Goal: Task Accomplishment & Management: Use online tool/utility

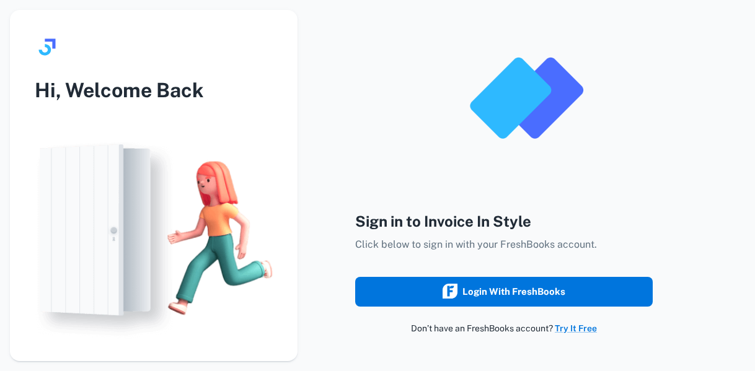
click at [543, 286] on div "Login with FreshBooks" at bounding box center [504, 292] width 123 height 16
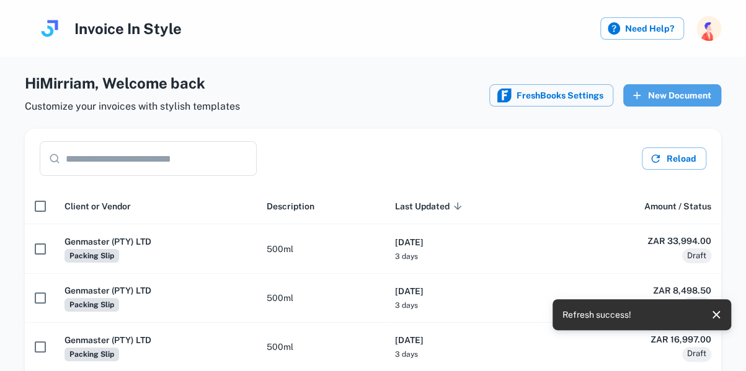
click at [677, 92] on button "New Document" at bounding box center [672, 95] width 98 height 22
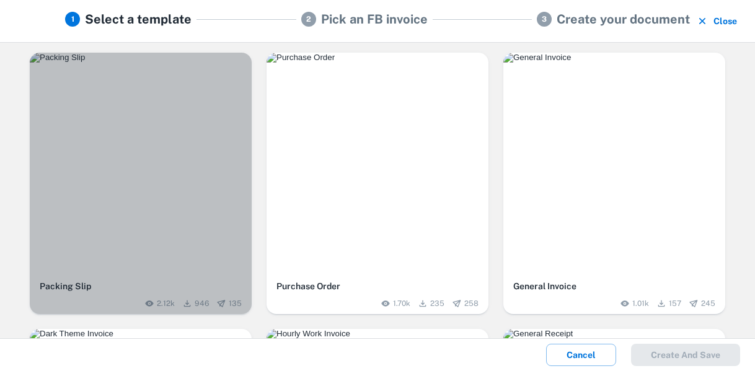
click at [185, 63] on img "button" at bounding box center [141, 58] width 222 height 10
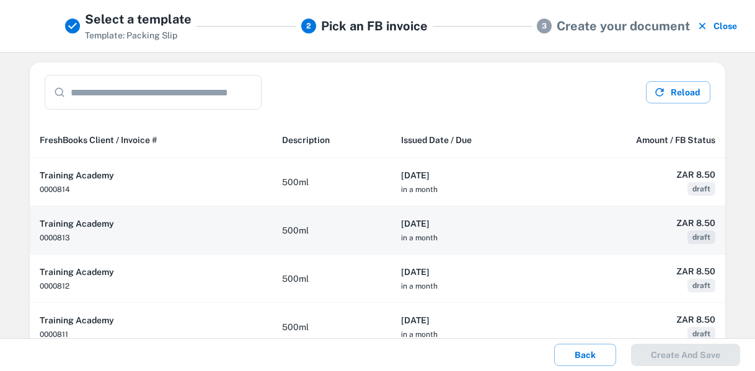
click at [343, 233] on td "500ml" at bounding box center [331, 230] width 119 height 48
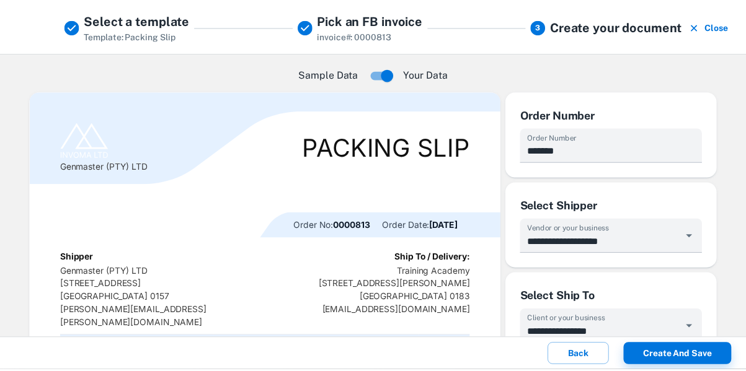
scroll to position [35, 0]
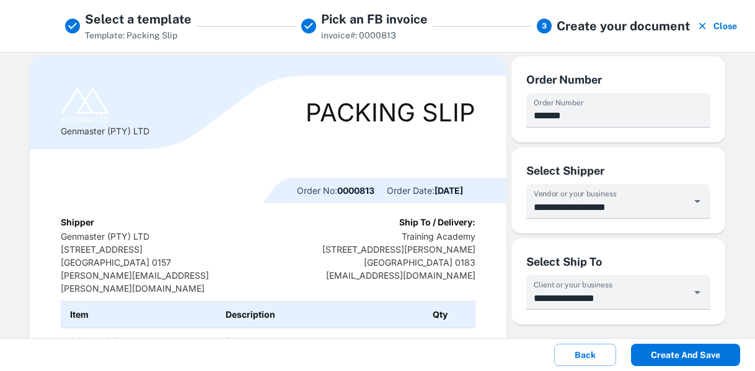
click at [687, 350] on button "Create and save" at bounding box center [685, 355] width 109 height 22
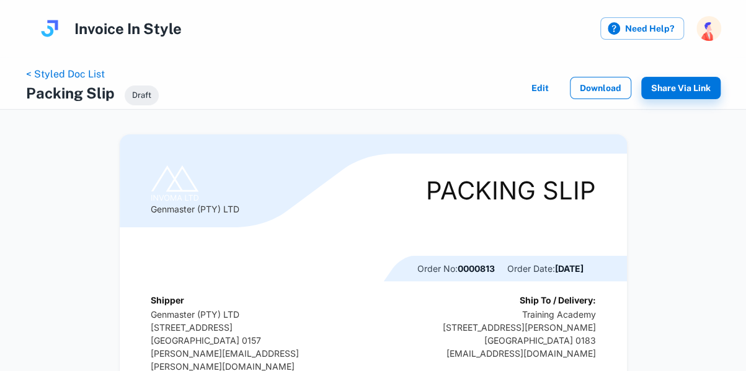
click at [599, 84] on button "Download" at bounding box center [600, 88] width 61 height 22
click at [81, 76] on link "< Styled Doc List" at bounding box center [65, 74] width 79 height 12
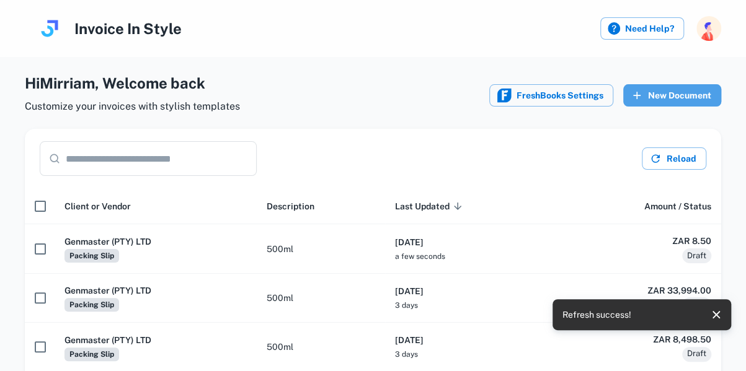
click at [687, 92] on button "New Document" at bounding box center [672, 95] width 98 height 22
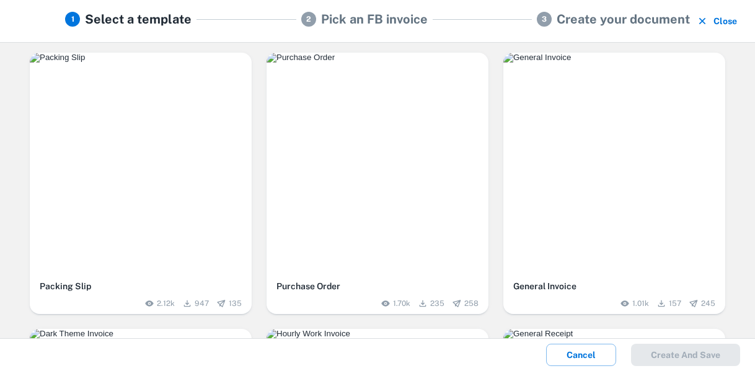
click at [154, 63] on img "button" at bounding box center [141, 58] width 222 height 10
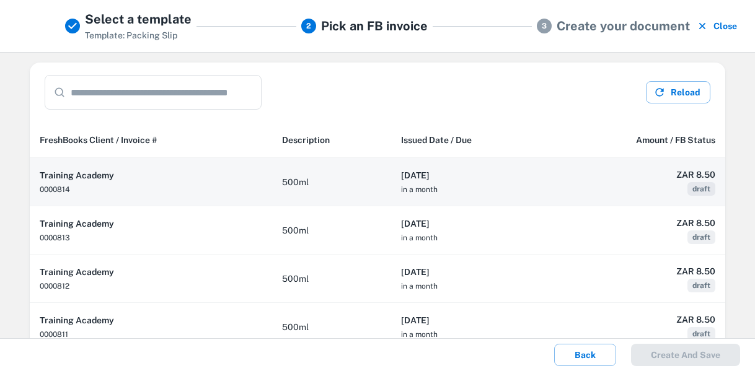
click at [500, 172] on h6 "[DATE]" at bounding box center [470, 176] width 139 height 14
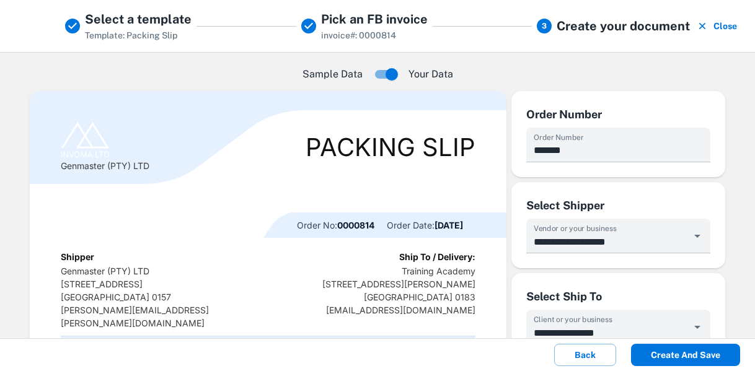
click at [694, 359] on button "Create and save" at bounding box center [685, 355] width 109 height 22
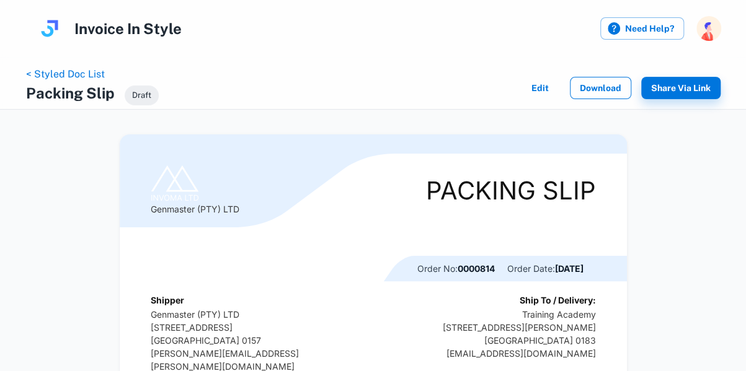
click at [597, 87] on button "Download" at bounding box center [600, 88] width 61 height 22
click at [90, 74] on link "< Styled Doc List" at bounding box center [65, 74] width 79 height 12
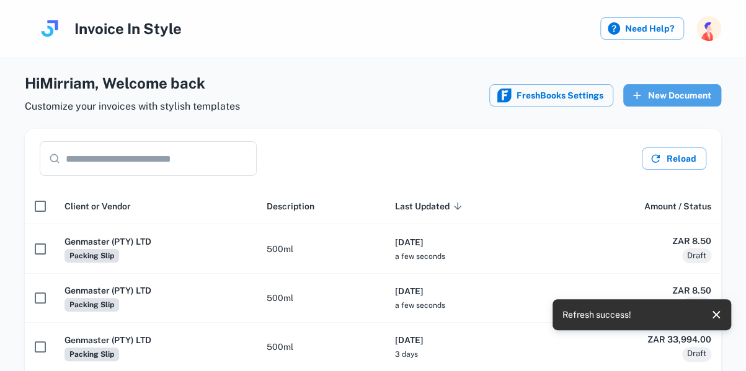
click at [677, 99] on button "New Document" at bounding box center [672, 95] width 98 height 22
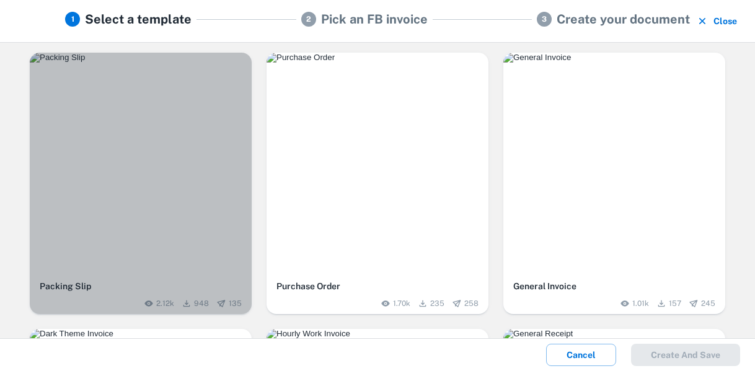
click at [154, 63] on img "button" at bounding box center [141, 58] width 222 height 10
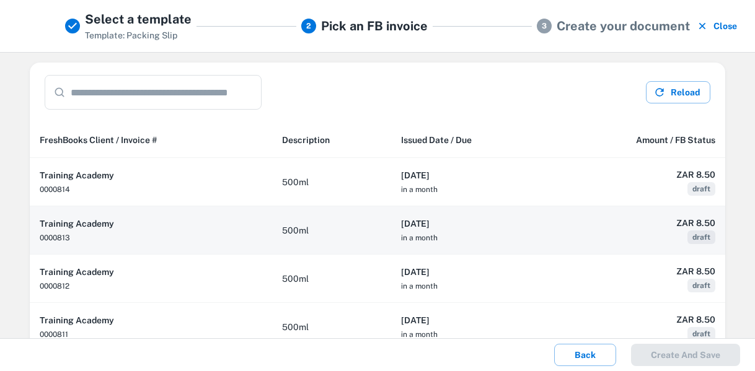
click at [475, 239] on th "[DATE] in a month" at bounding box center [470, 230] width 159 height 48
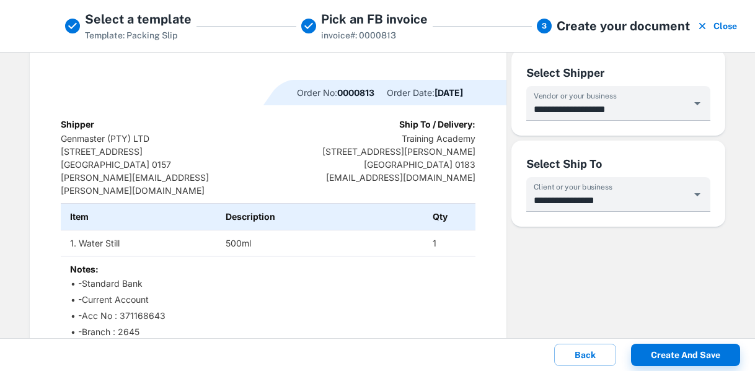
scroll to position [134, 0]
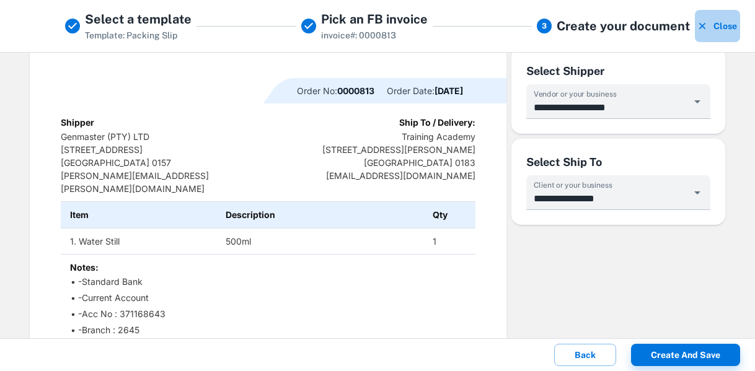
click at [715, 27] on button "Close" at bounding box center [717, 26] width 45 height 32
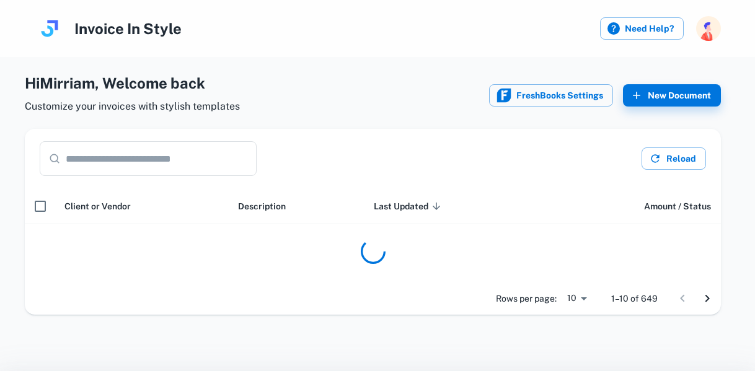
scroll to position [0, 0]
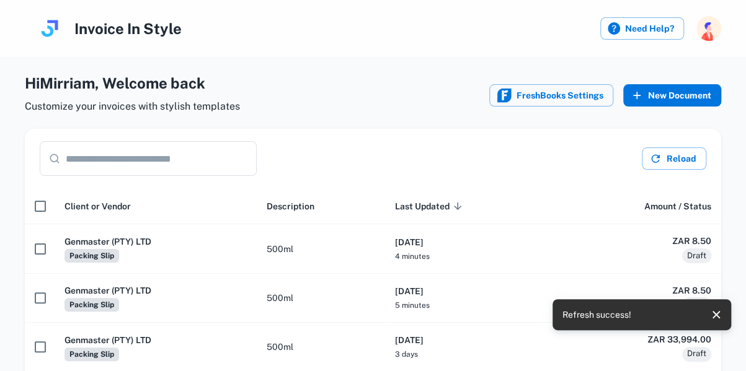
click at [687, 88] on button "New Document" at bounding box center [672, 95] width 98 height 22
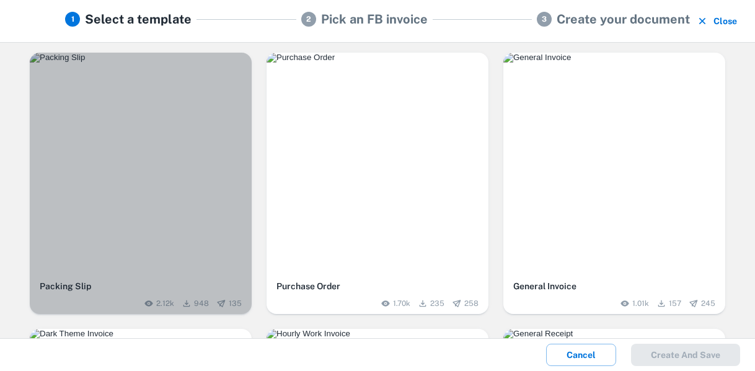
click at [131, 63] on img "button" at bounding box center [141, 58] width 222 height 10
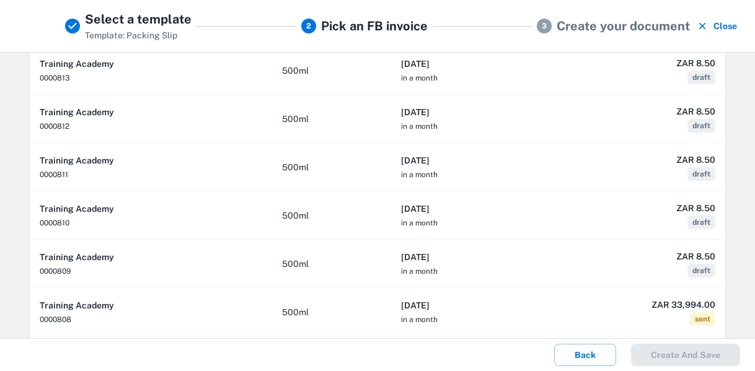
scroll to position [165, 0]
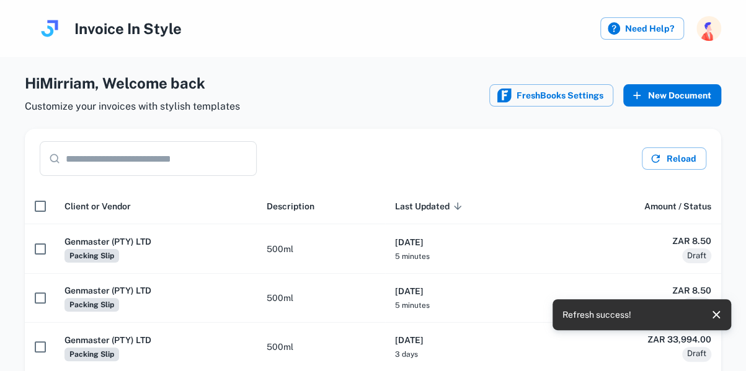
click at [676, 95] on button "New Document" at bounding box center [672, 95] width 98 height 22
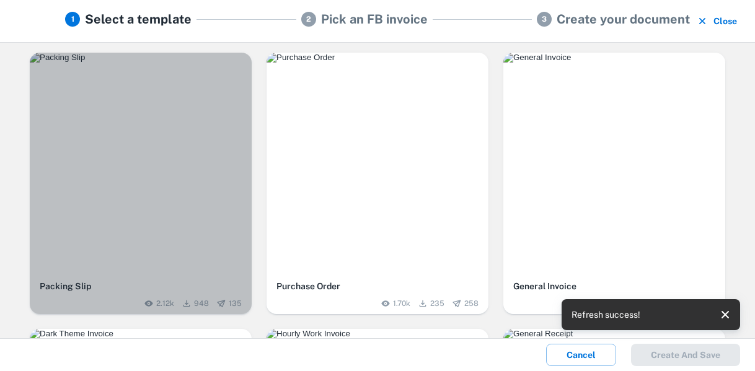
click at [182, 63] on img "button" at bounding box center [141, 58] width 222 height 10
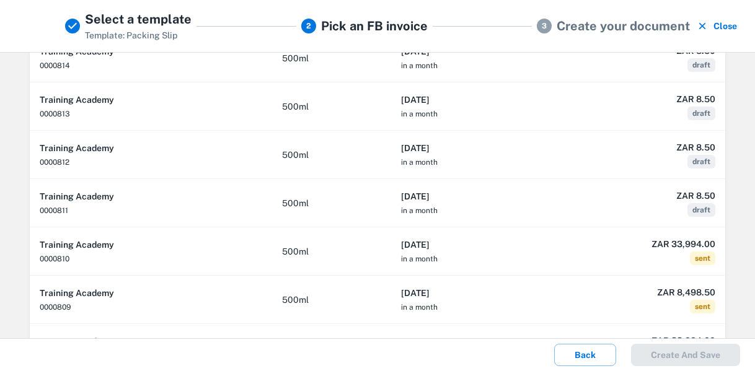
scroll to position [169, 0]
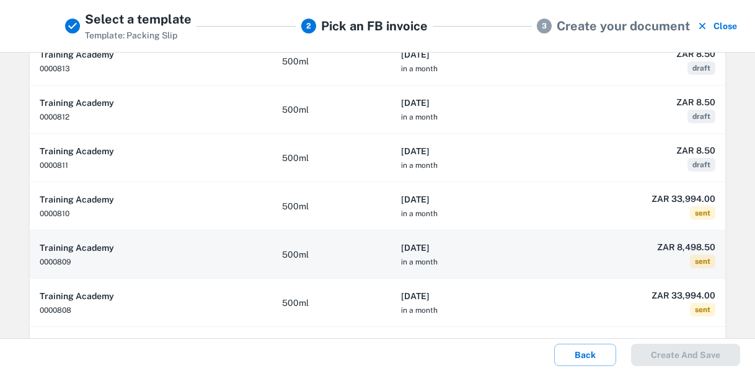
click at [485, 248] on h6 "[DATE]" at bounding box center [470, 248] width 139 height 14
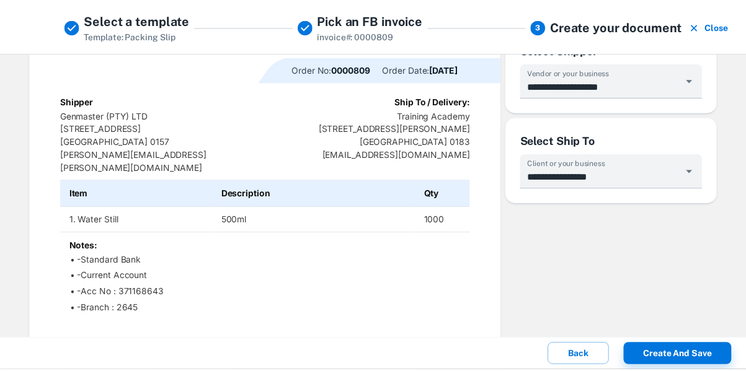
scroll to position [168, 0]
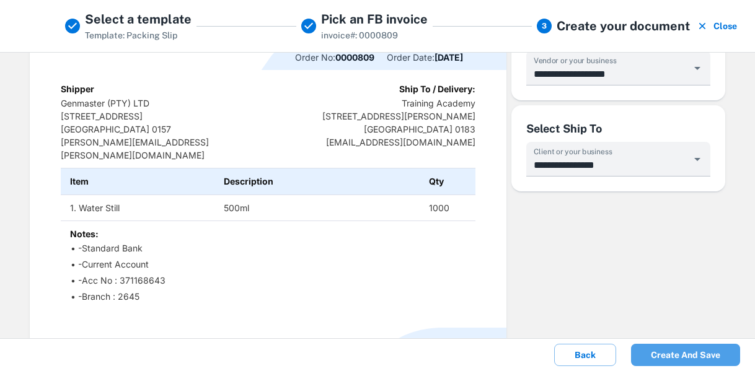
click at [689, 354] on button "Create and save" at bounding box center [685, 355] width 109 height 22
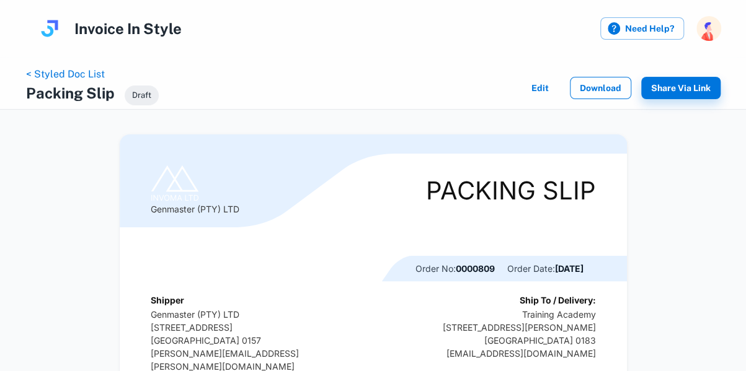
click at [602, 89] on button "Download" at bounding box center [600, 88] width 61 height 22
click at [63, 71] on link "< Styled Doc List" at bounding box center [65, 74] width 79 height 12
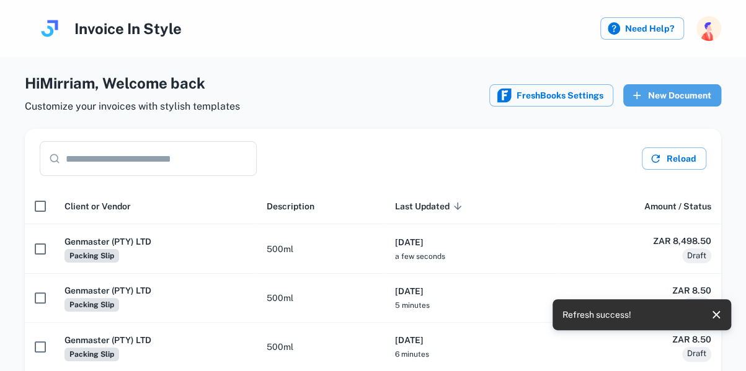
click at [678, 97] on button "New Document" at bounding box center [672, 95] width 98 height 22
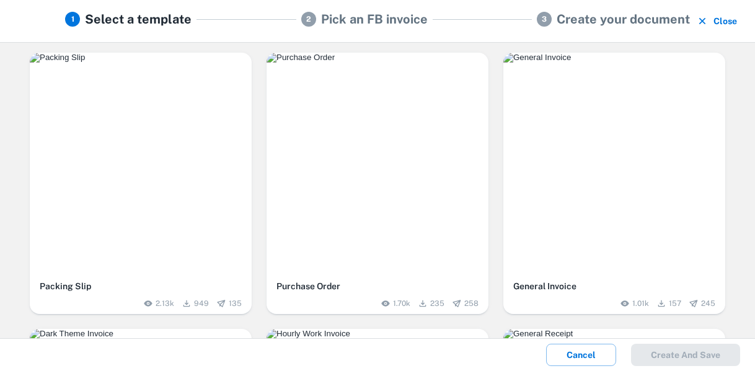
click at [130, 63] on img "button" at bounding box center [141, 58] width 222 height 10
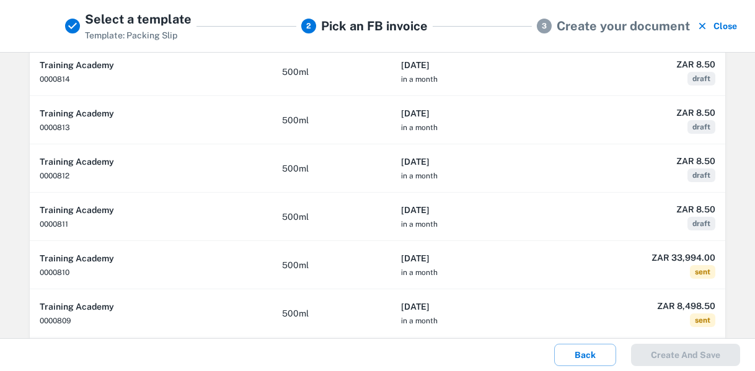
scroll to position [112, 0]
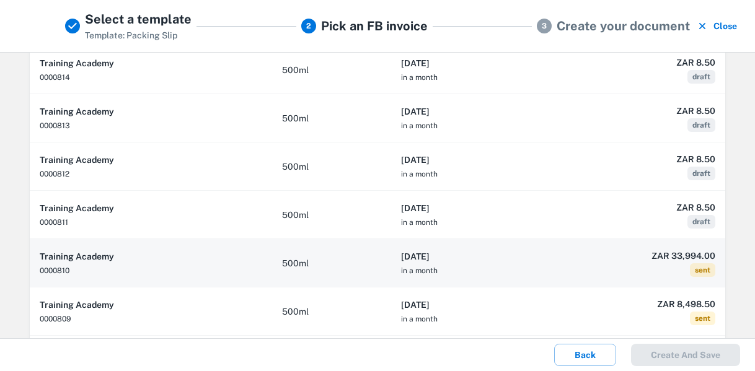
click at [481, 258] on h6 "[DATE]" at bounding box center [470, 257] width 139 height 14
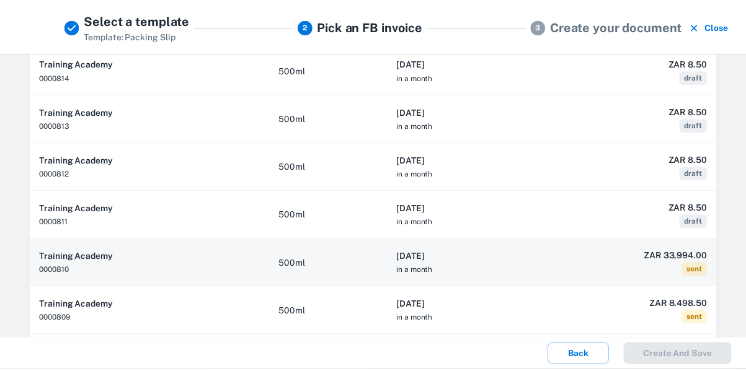
scroll to position [0, 0]
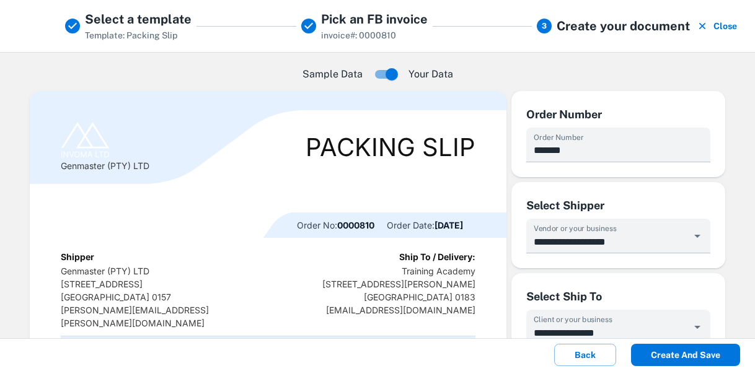
click at [689, 352] on button "Create and save" at bounding box center [685, 355] width 109 height 22
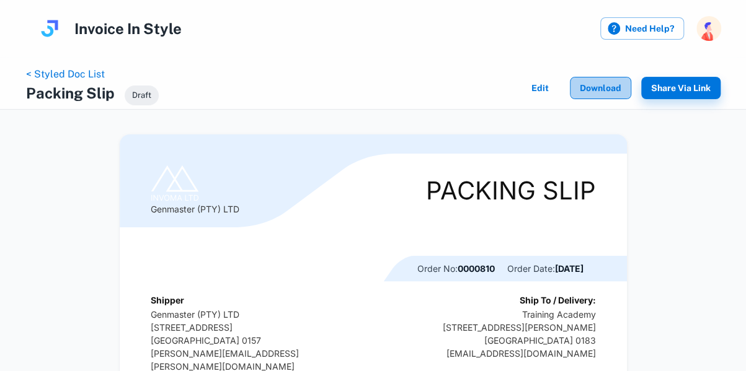
click at [604, 87] on button "Download" at bounding box center [600, 88] width 61 height 22
click at [97, 71] on link "< Styled Doc List" at bounding box center [65, 74] width 79 height 12
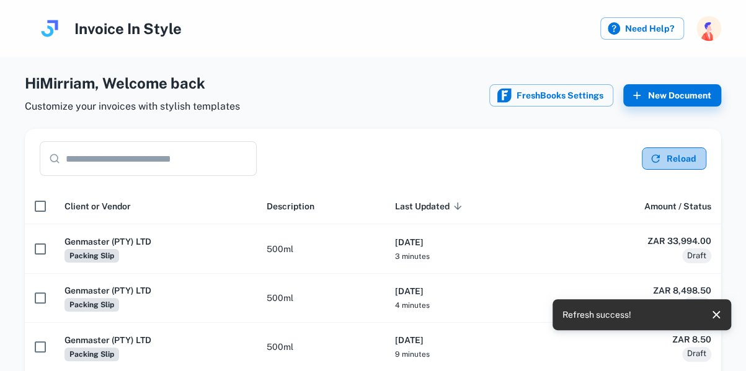
click at [683, 163] on button "Reload" at bounding box center [673, 159] width 64 height 22
click at [677, 95] on button "New Document" at bounding box center [672, 95] width 98 height 22
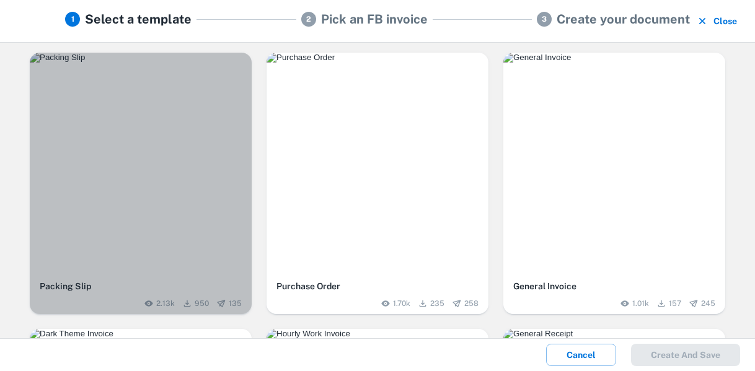
click at [122, 63] on img "button" at bounding box center [141, 58] width 222 height 10
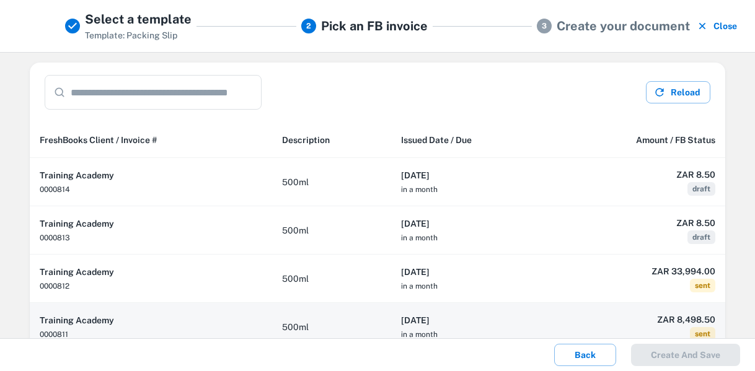
click at [504, 321] on h6 "[DATE]" at bounding box center [470, 321] width 139 height 14
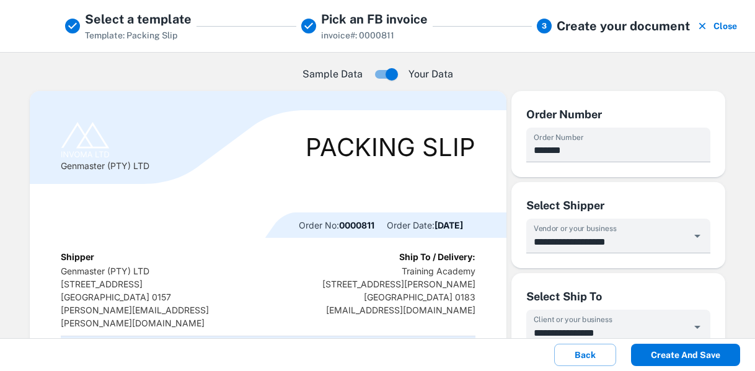
click at [698, 350] on button "Create and save" at bounding box center [685, 355] width 109 height 22
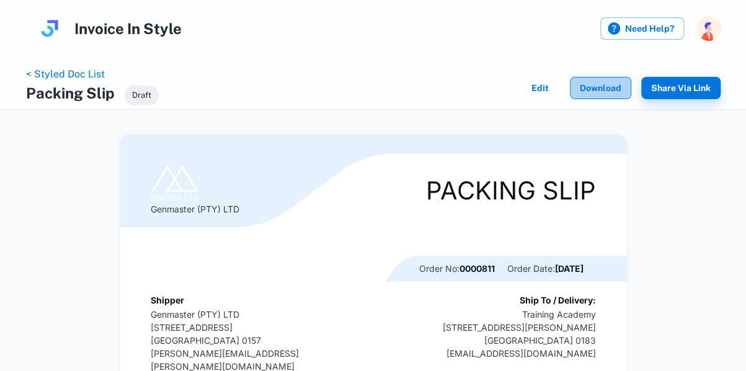
click at [602, 90] on button "Download" at bounding box center [600, 88] width 61 height 22
click at [74, 75] on link "< Styled Doc List" at bounding box center [65, 74] width 79 height 12
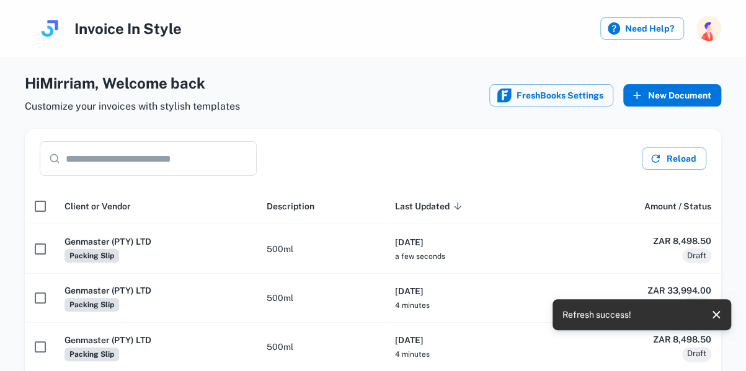
click at [687, 93] on button "New Document" at bounding box center [672, 95] width 98 height 22
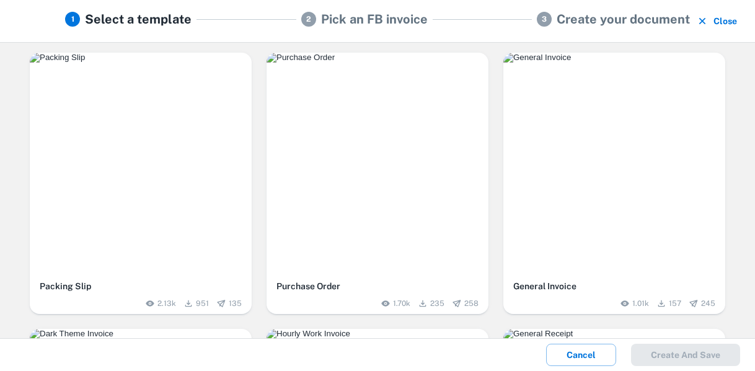
click at [207, 63] on img "button" at bounding box center [141, 58] width 222 height 10
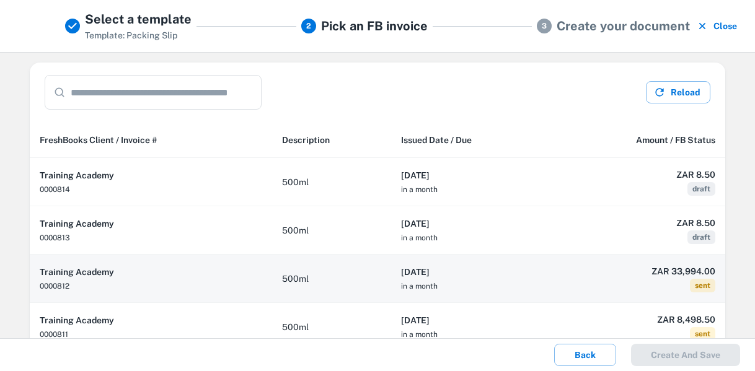
click at [478, 273] on h6 "[DATE]" at bounding box center [470, 272] width 139 height 14
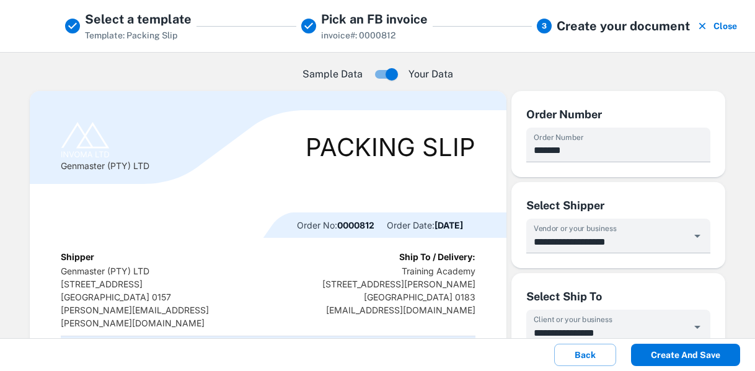
click at [674, 354] on button "Create and save" at bounding box center [685, 355] width 109 height 22
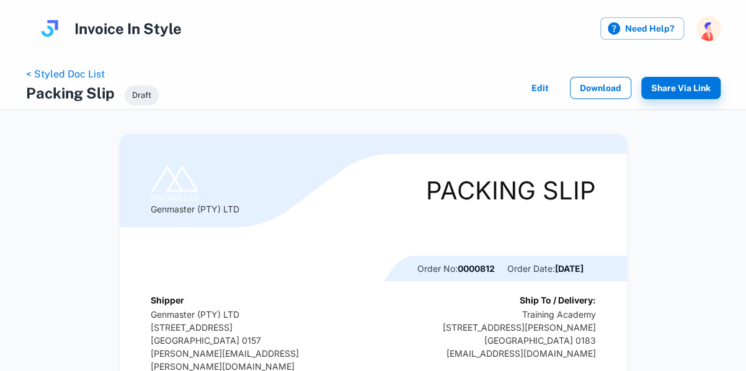
click at [606, 90] on button "Download" at bounding box center [600, 88] width 61 height 22
click at [76, 75] on link "< Styled Doc List" at bounding box center [65, 74] width 79 height 12
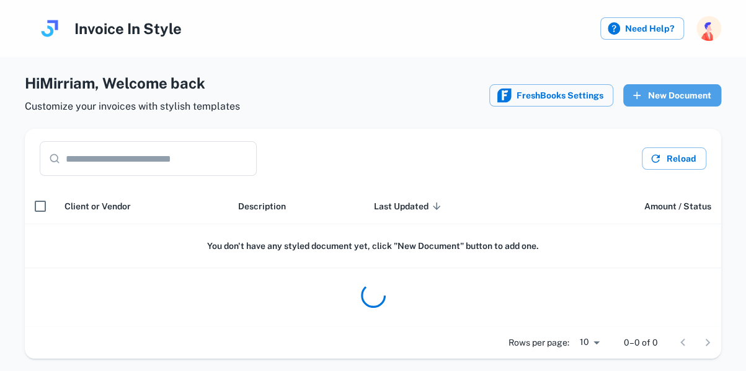
click at [677, 93] on button "New Document" at bounding box center [672, 95] width 98 height 22
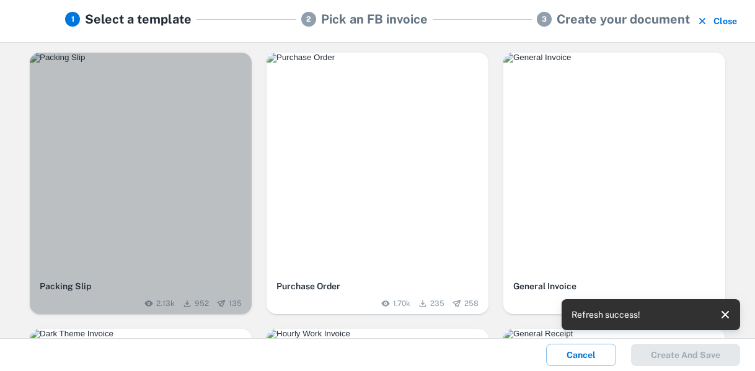
click at [157, 149] on div "button" at bounding box center [141, 164] width 222 height 222
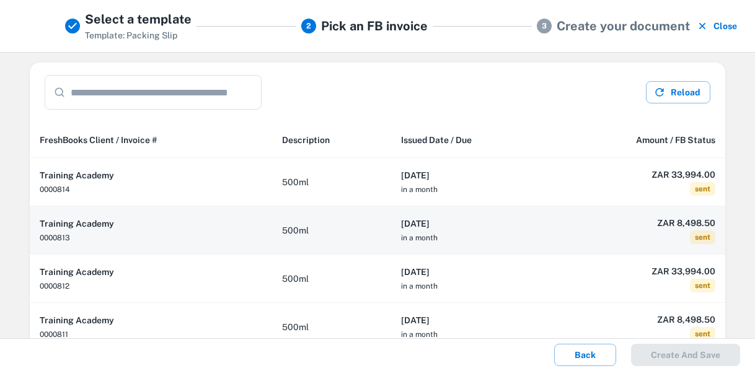
click at [475, 226] on h6 "[DATE]" at bounding box center [470, 224] width 139 height 14
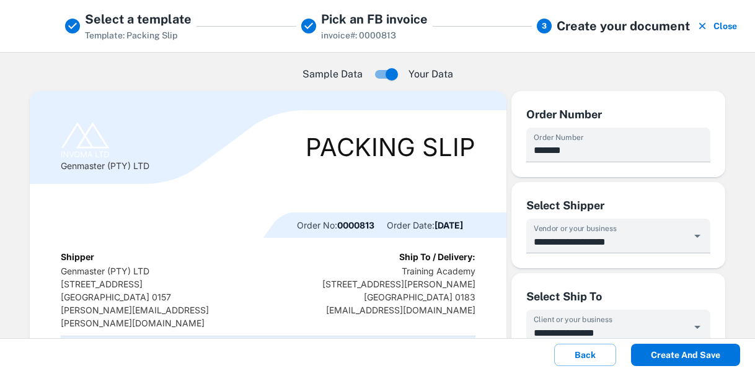
click at [679, 356] on button "Create and save" at bounding box center [685, 355] width 109 height 22
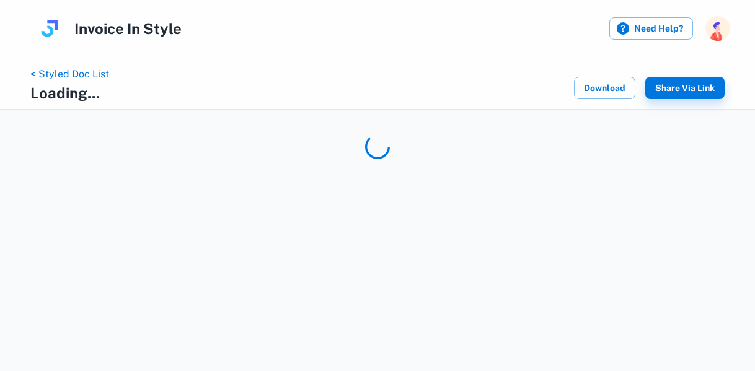
click at [641, 172] on div "< Styled Doc List Loading... Download Share via Link" at bounding box center [377, 185] width 755 height 371
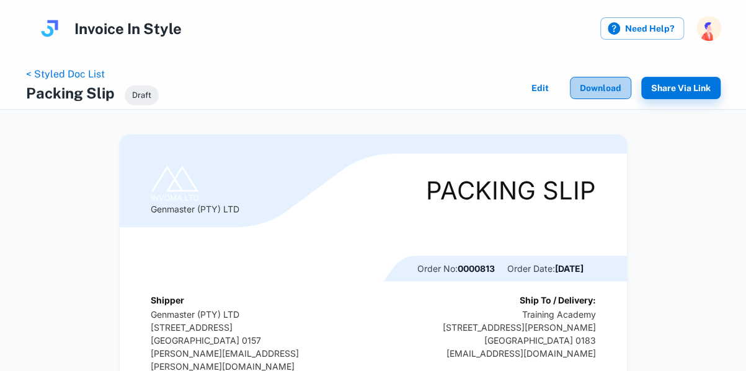
click at [606, 93] on button "Download" at bounding box center [600, 88] width 61 height 22
click at [84, 73] on link "< Styled Doc List" at bounding box center [65, 74] width 79 height 12
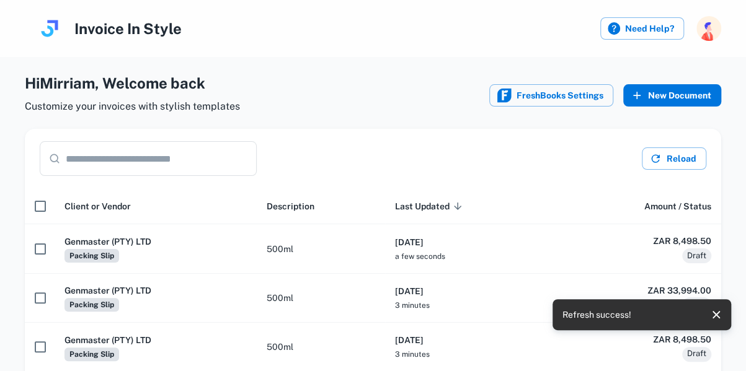
click at [690, 99] on button "New Document" at bounding box center [672, 95] width 98 height 22
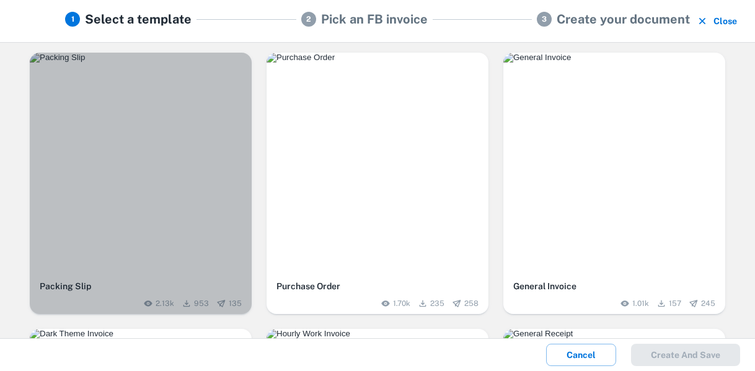
click at [143, 63] on img "button" at bounding box center [141, 58] width 222 height 10
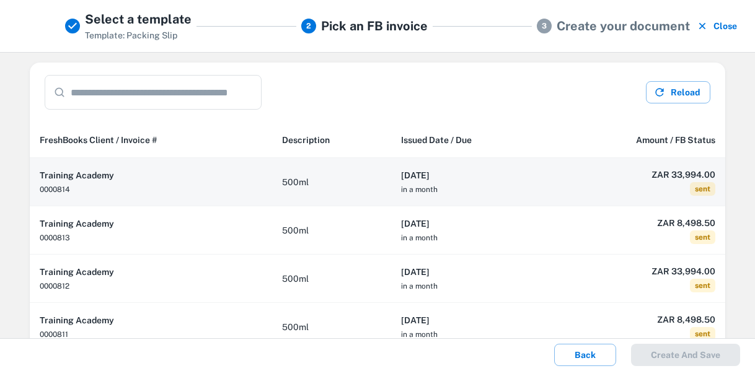
click at [514, 183] on th "[DATE] in a month" at bounding box center [470, 182] width 159 height 48
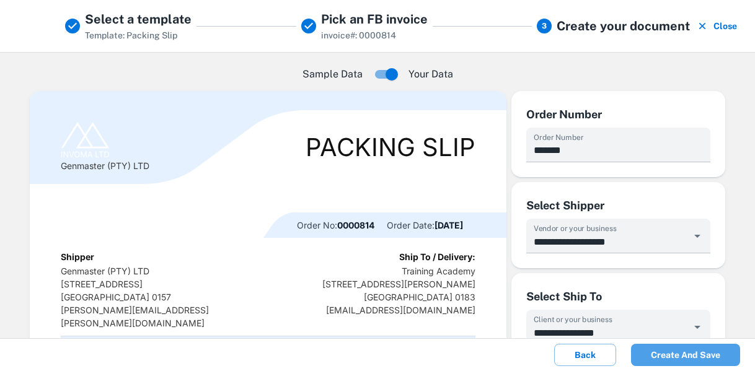
click at [690, 353] on button "Create and save" at bounding box center [685, 355] width 109 height 22
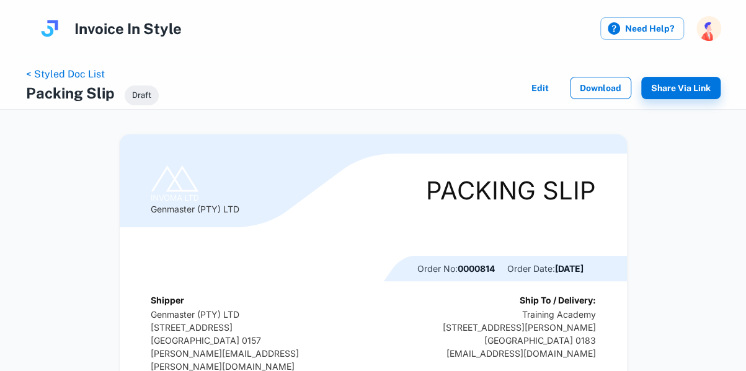
click at [610, 90] on button "Download" at bounding box center [600, 88] width 61 height 22
